Goal: Find specific page/section: Find specific page/section

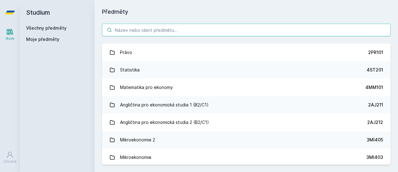
click at [178, 28] on input "search" at bounding box center [246, 30] width 289 height 12
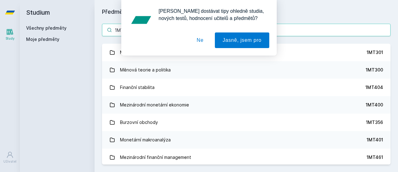
type input "1MT"
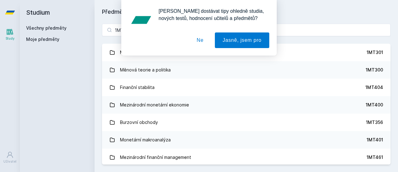
click at [200, 39] on button "Ne" at bounding box center [200, 40] width 22 height 16
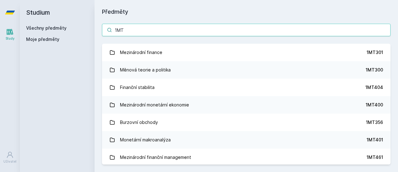
click at [191, 31] on input "1MT" at bounding box center [246, 30] width 289 height 12
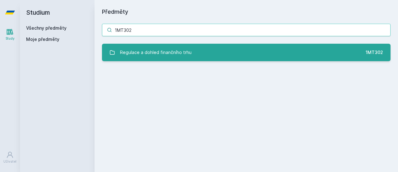
type input "1MT302"
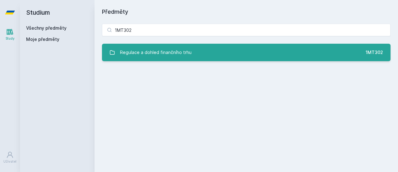
click at [181, 56] on div "Regulace a dohled finančního trhu" at bounding box center [156, 52] width 72 height 12
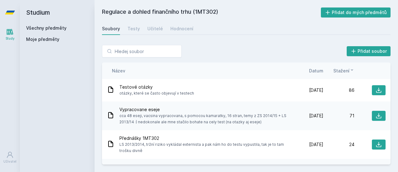
click at [319, 72] on span "Datum" at bounding box center [316, 70] width 14 height 7
